Goal: Check status: Check status

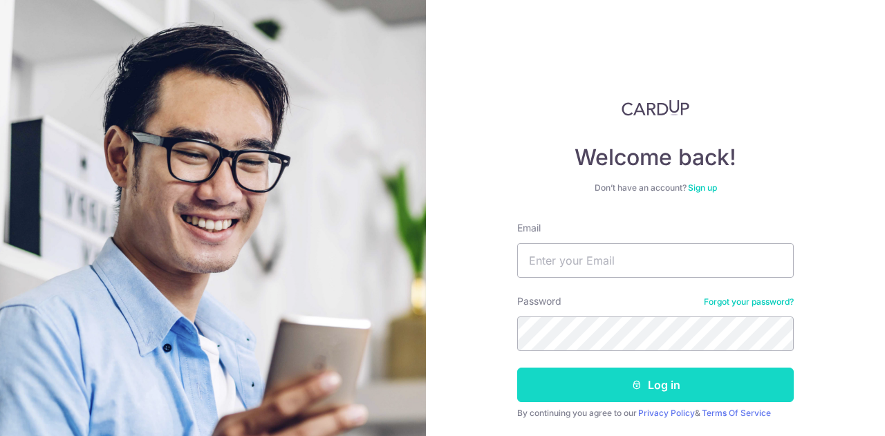
type input "[EMAIL_ADDRESS][DOMAIN_NAME]"
click at [652, 380] on button "Log in" at bounding box center [655, 385] width 277 height 35
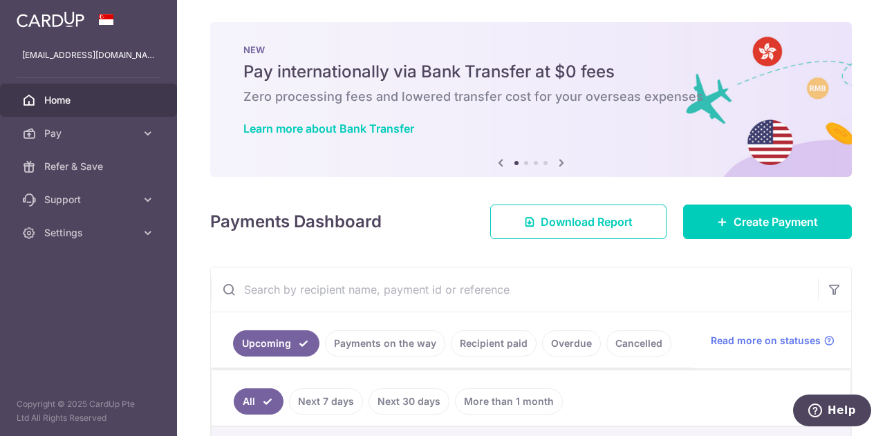
click at [877, 384] on div "× Pause Schedule Pause all future payments in this series Pause just this one p…" at bounding box center [531, 218] width 708 height 436
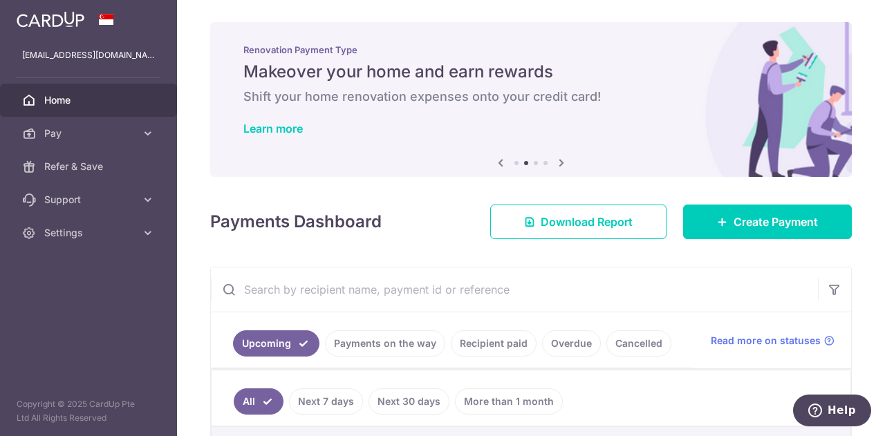
click at [414, 346] on link "Payments on the way" at bounding box center [385, 344] width 120 height 26
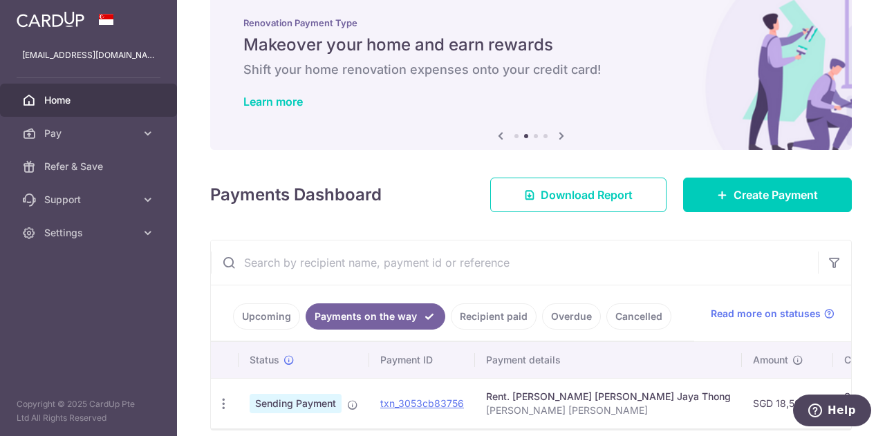
scroll to position [93, 0]
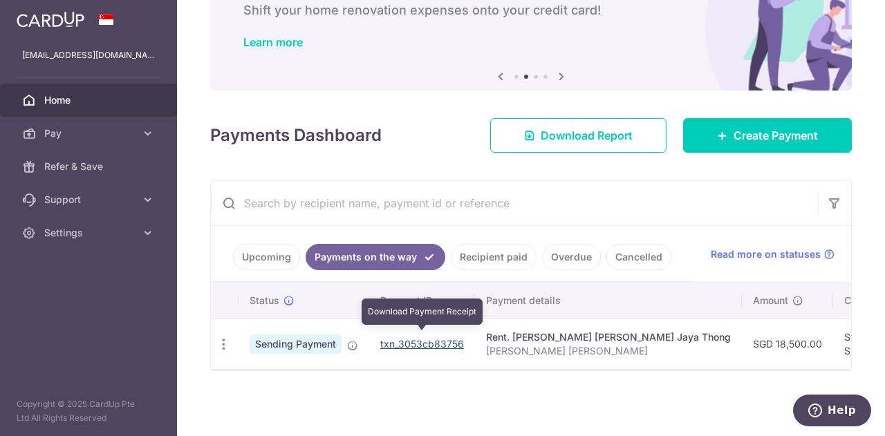
click at [446, 338] on link "txn_3053cb83756" at bounding box center [422, 344] width 84 height 12
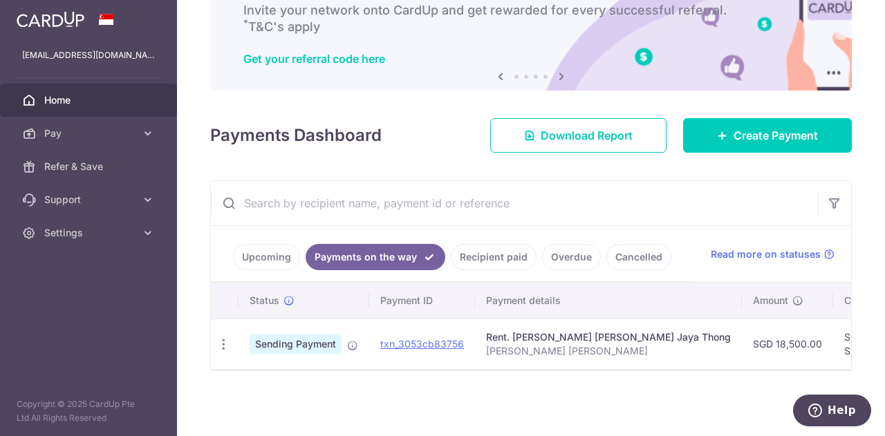
click at [257, 250] on link "Upcoming" at bounding box center [266, 257] width 67 height 26
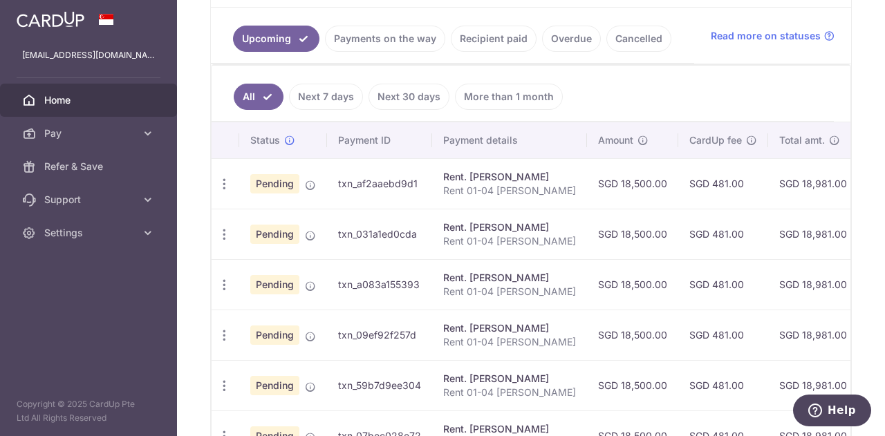
scroll to position [306, 0]
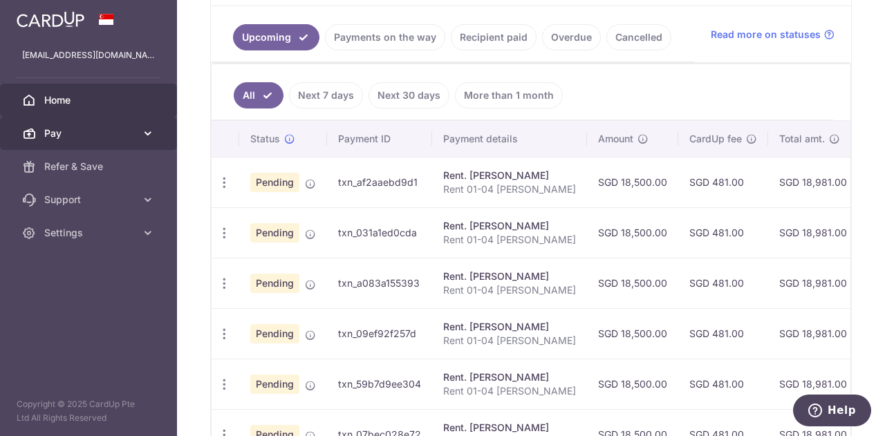
click at [144, 135] on icon at bounding box center [148, 134] width 14 height 14
click at [141, 132] on icon at bounding box center [148, 134] width 14 height 14
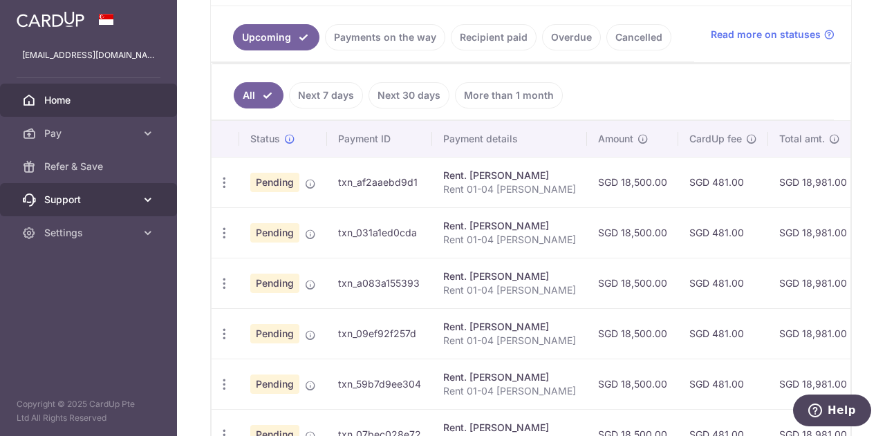
click at [144, 200] on icon at bounding box center [148, 200] width 14 height 14
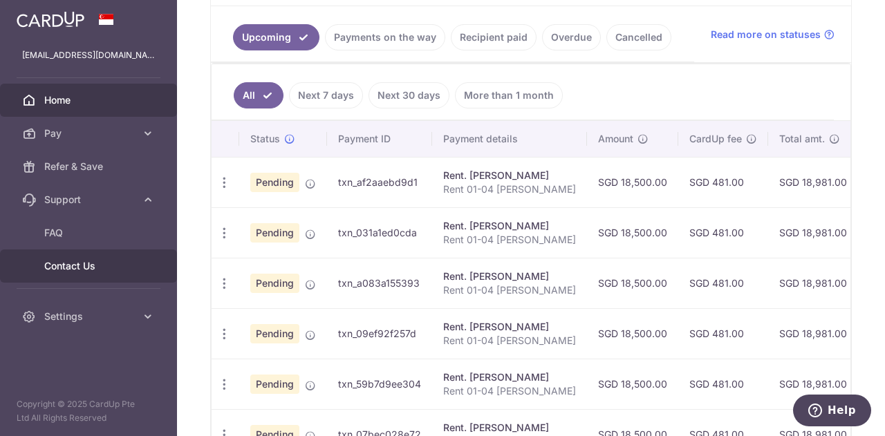
click at [76, 261] on span "Contact Us" at bounding box center [89, 266] width 91 height 14
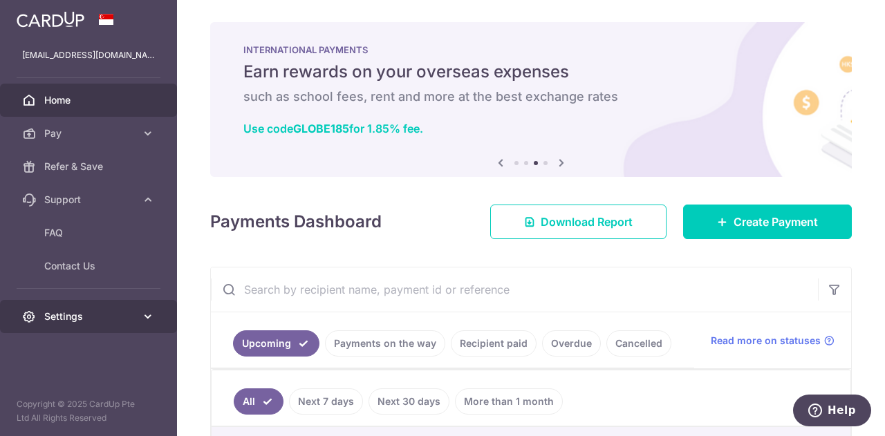
click at [143, 319] on icon at bounding box center [148, 317] width 14 height 14
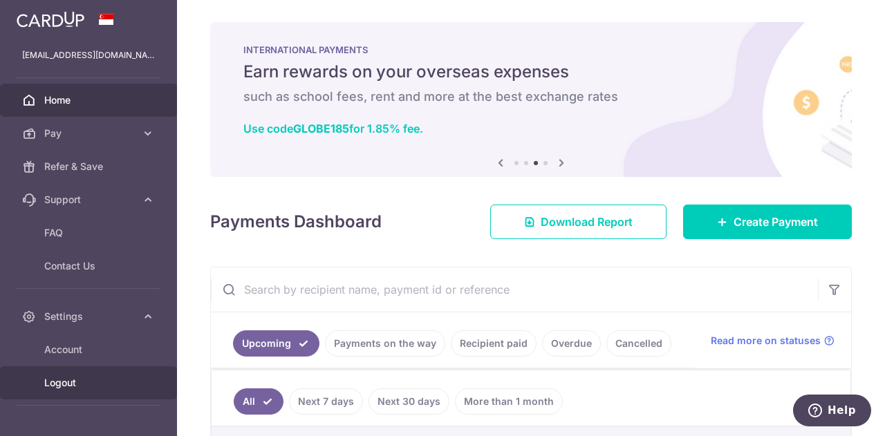
click at [61, 378] on span "Logout" at bounding box center [89, 383] width 91 height 14
